Goal: Navigation & Orientation: Understand site structure

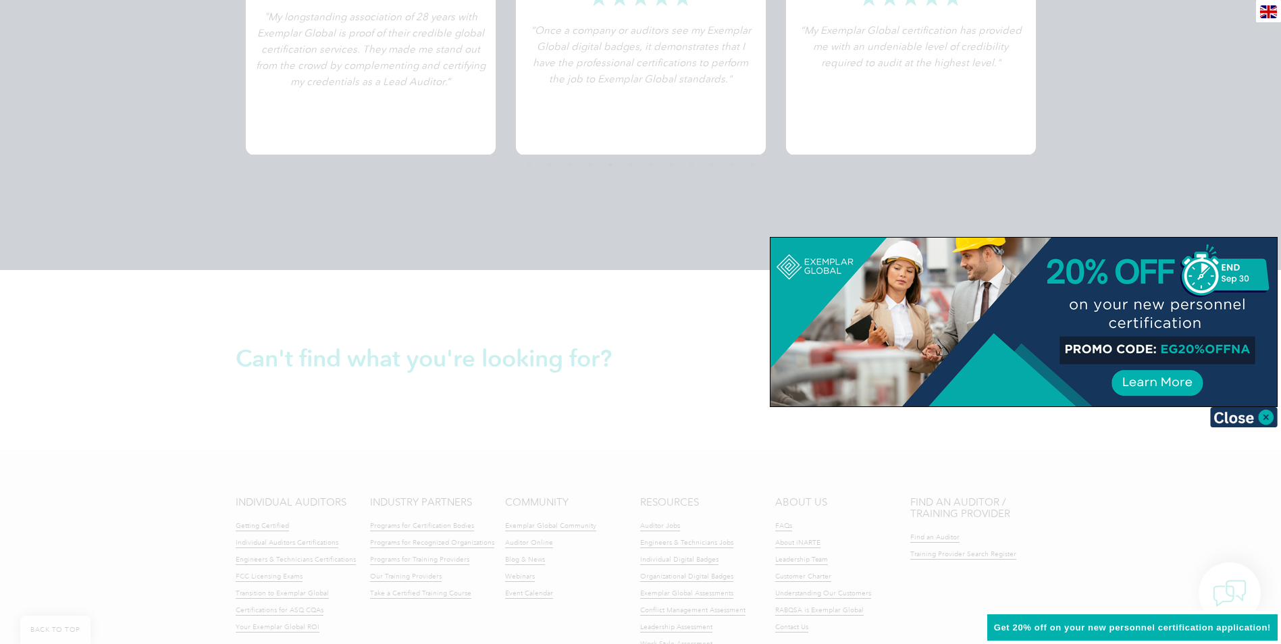
scroll to position [2971, 0]
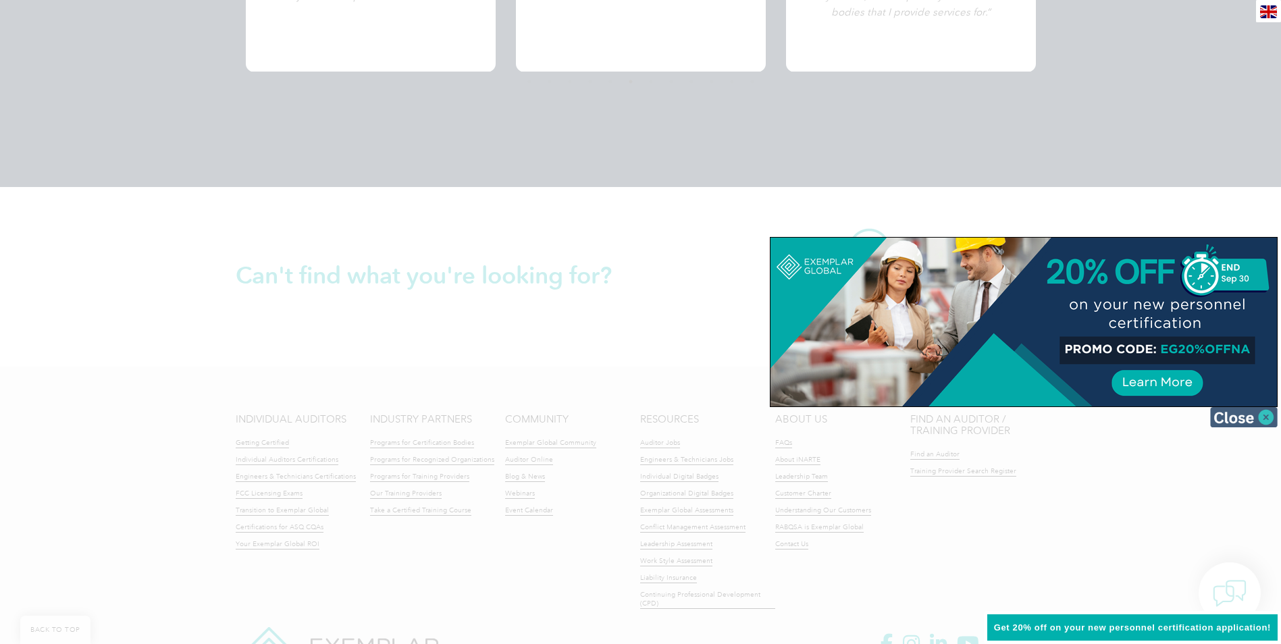
click at [1265, 418] on img at bounding box center [1244, 417] width 68 height 20
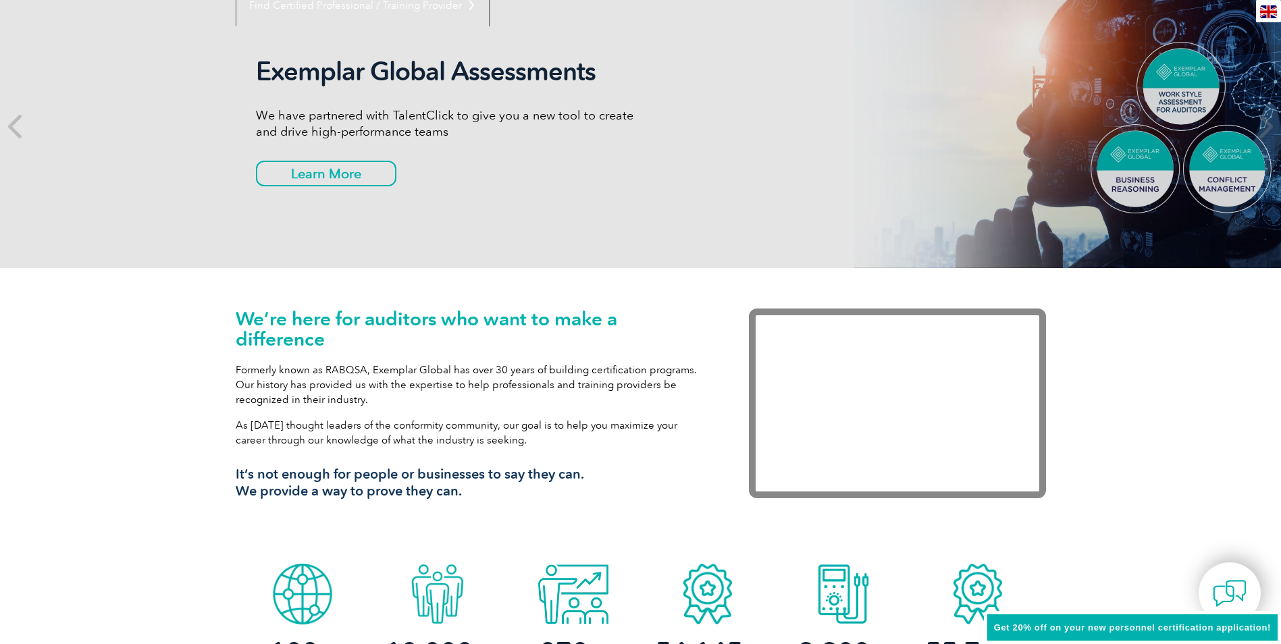
scroll to position [0, 0]
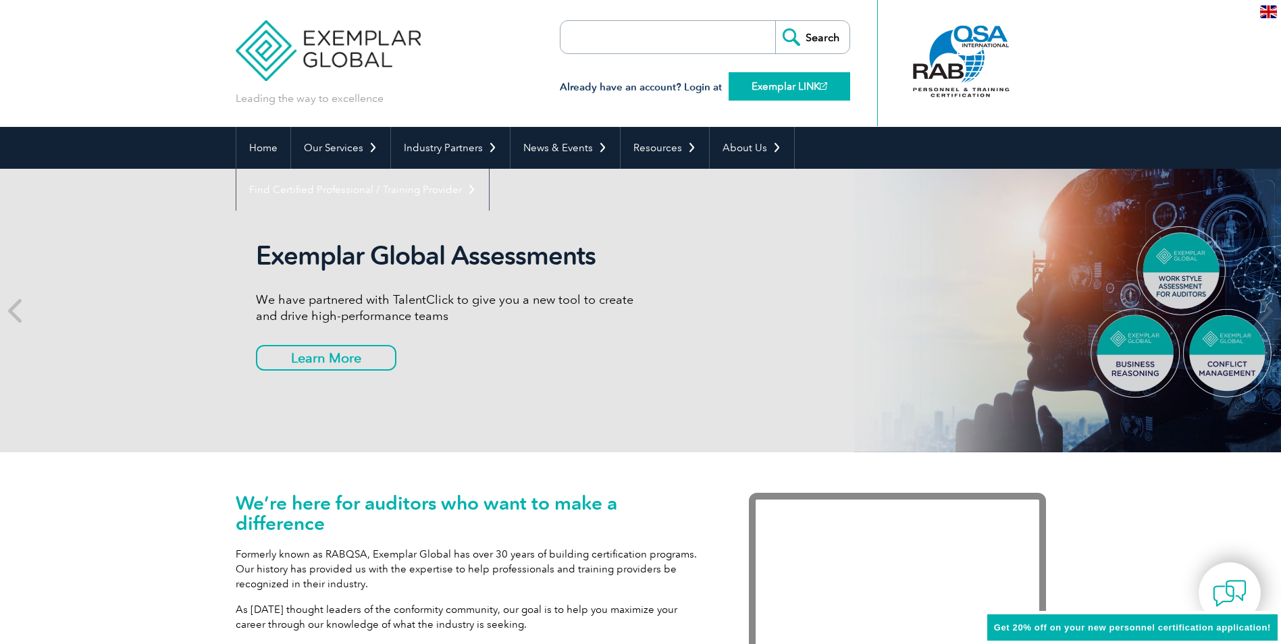
click at [779, 84] on link "Exemplar LINK" at bounding box center [790, 86] width 122 height 28
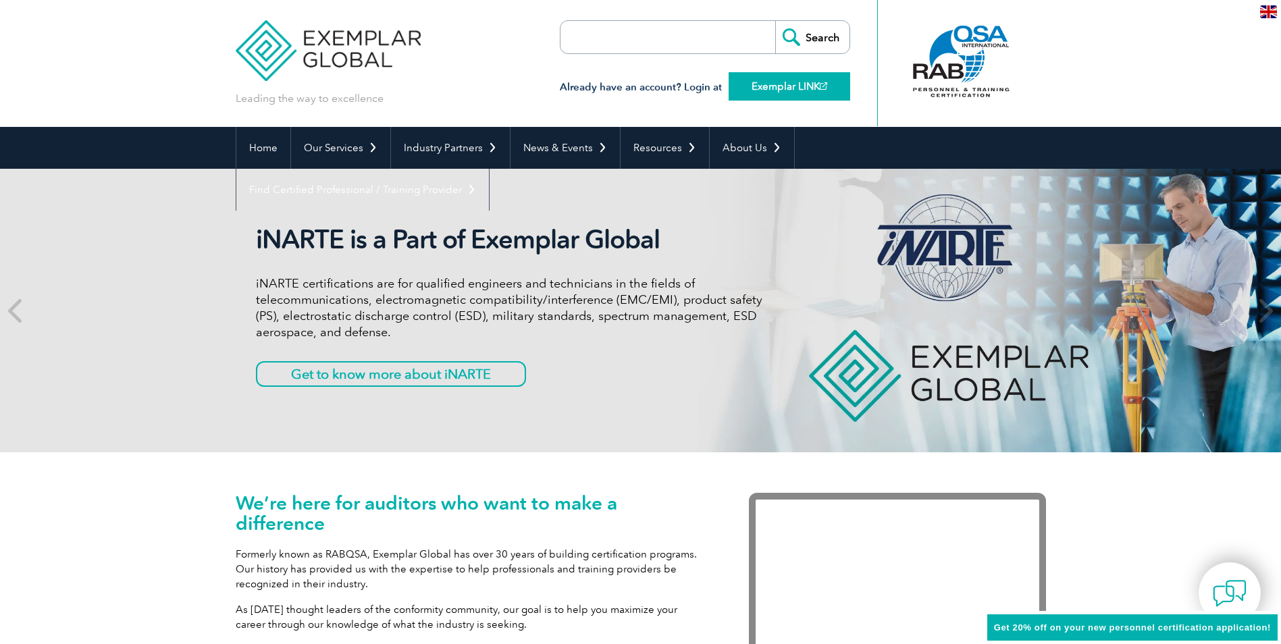
click at [800, 93] on link "Exemplar LINK" at bounding box center [790, 86] width 122 height 28
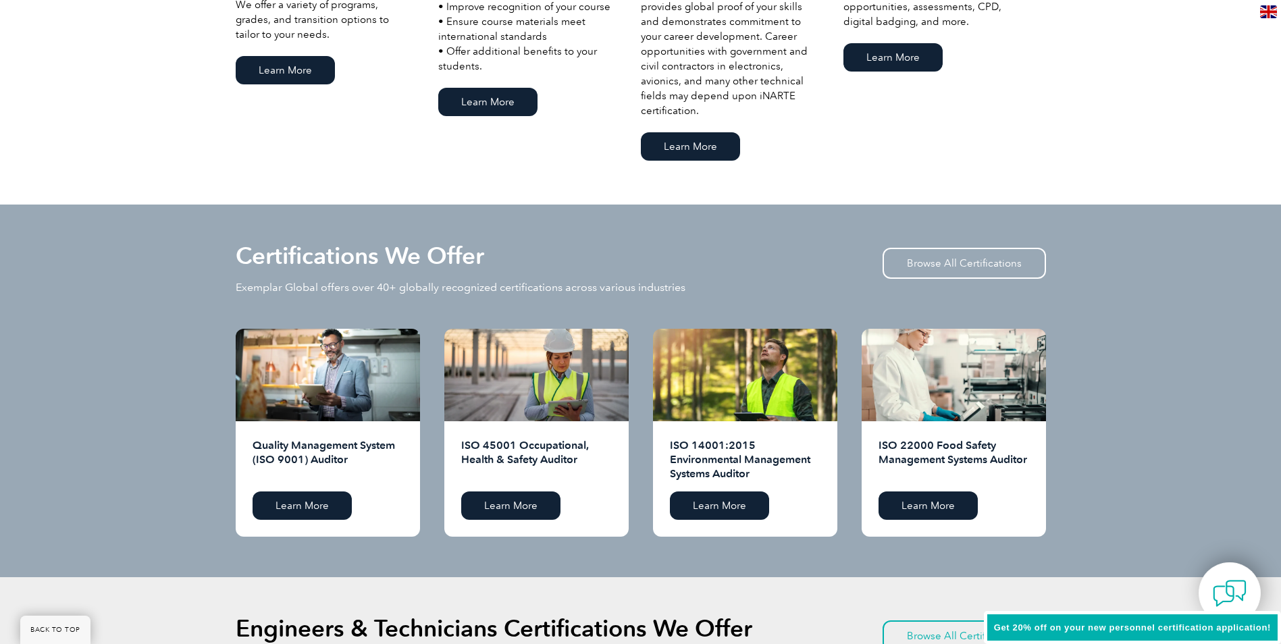
scroll to position [1148, 0]
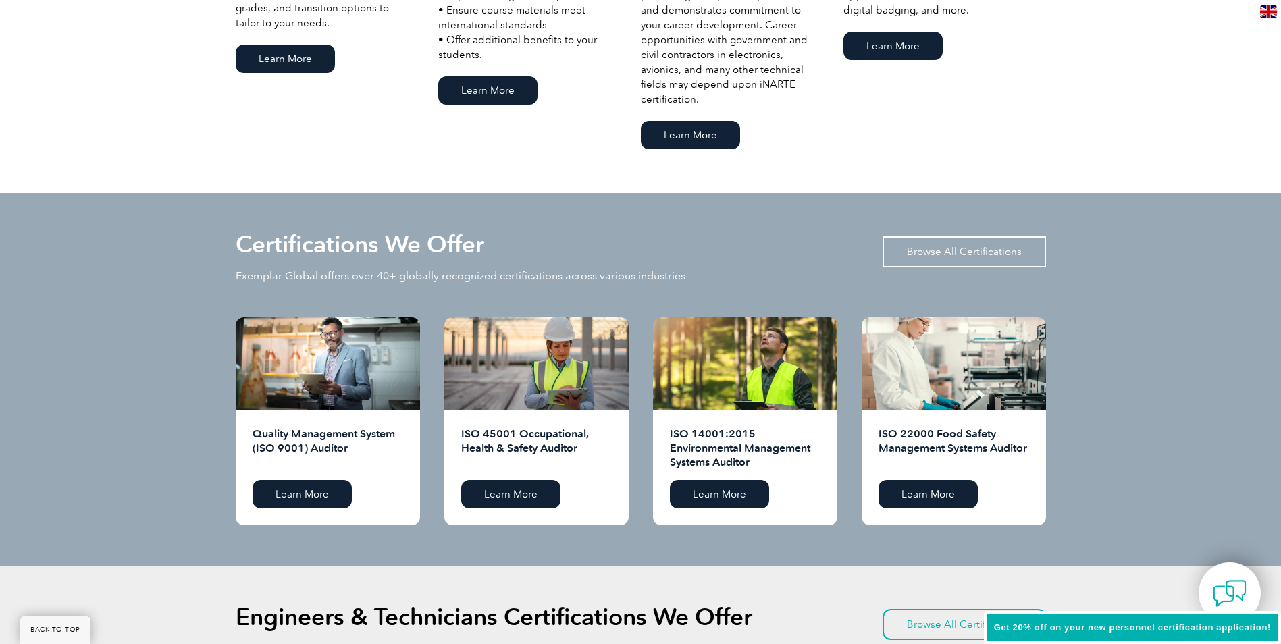
click at [939, 257] on link "Browse All Certifications" at bounding box center [964, 251] width 163 height 31
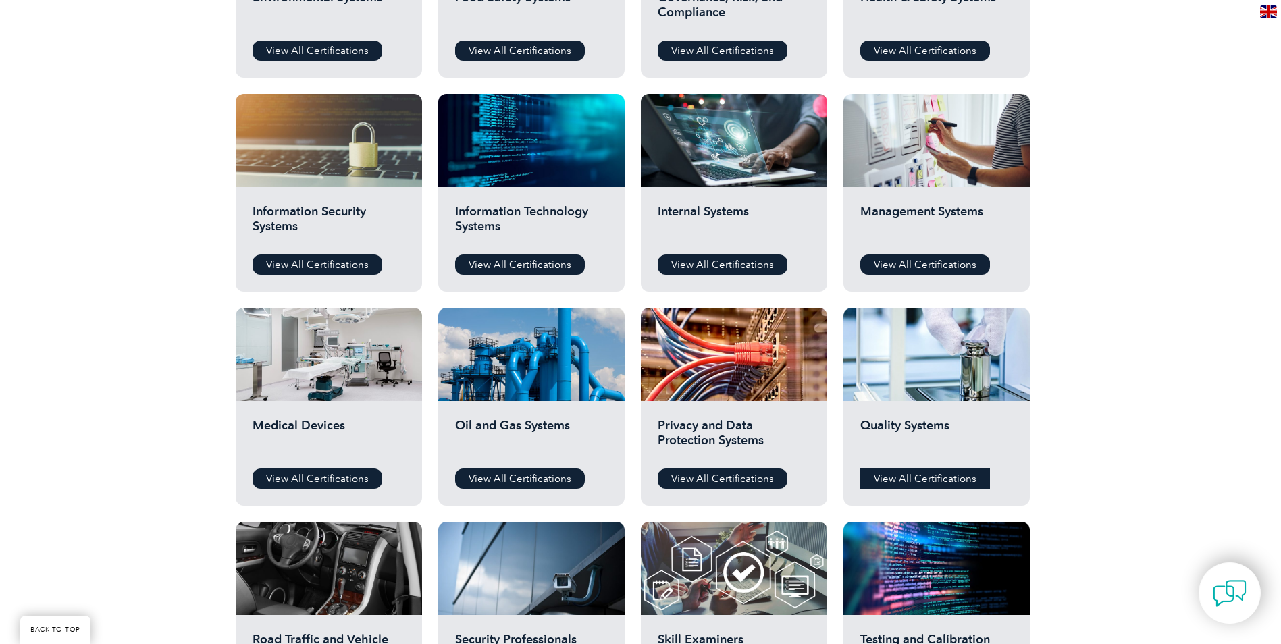
scroll to position [608, 0]
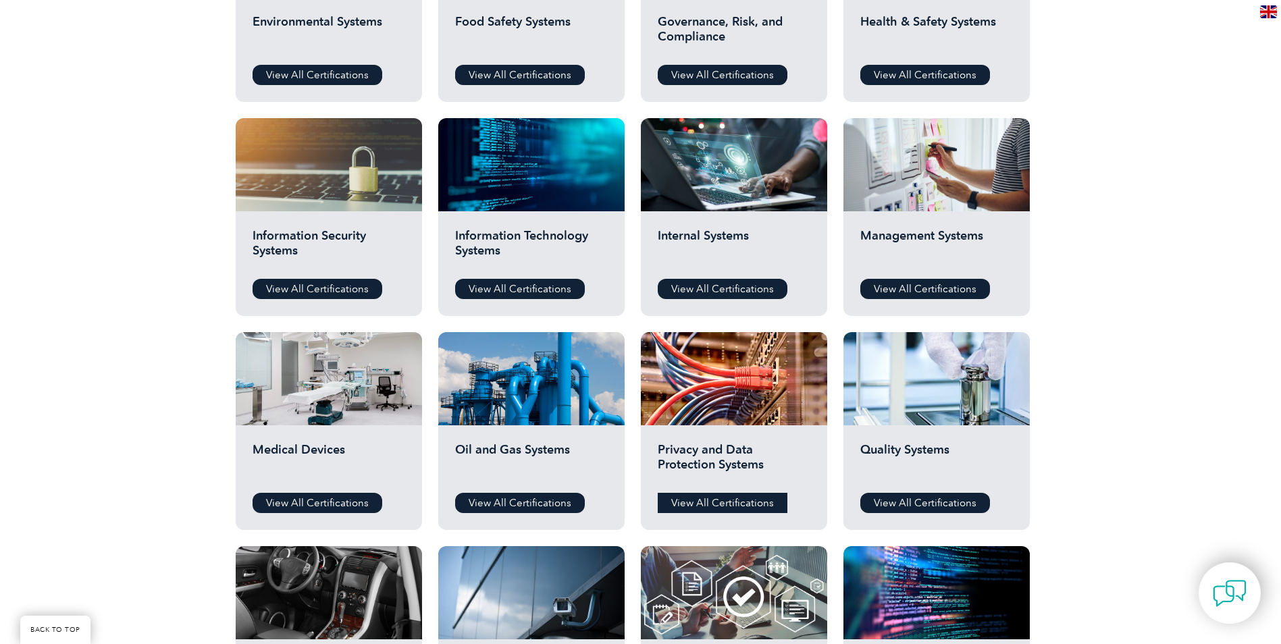
click at [758, 508] on link "View All Certifications" at bounding box center [723, 503] width 130 height 20
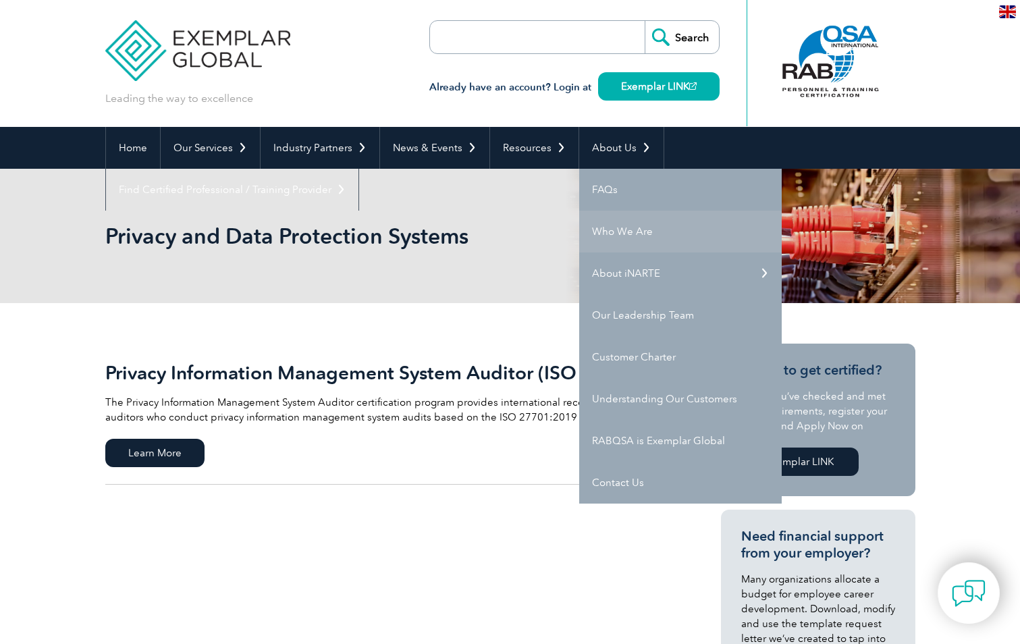
click at [625, 233] on link "Who We Are" at bounding box center [680, 232] width 203 height 42
